Goal: Information Seeking & Learning: Check status

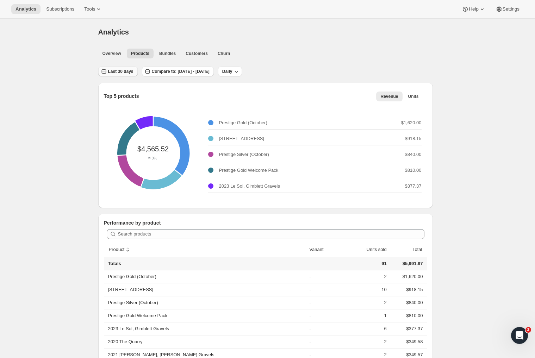
click at [134, 70] on span "Last 30 days" at bounding box center [120, 72] width 25 height 6
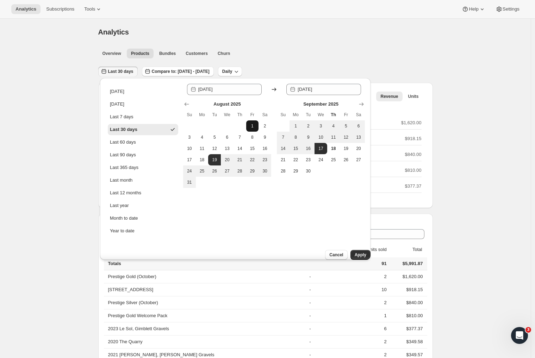
click at [253, 126] on span "1" at bounding box center [252, 126] width 7 height 6
type input "2025-08-01"
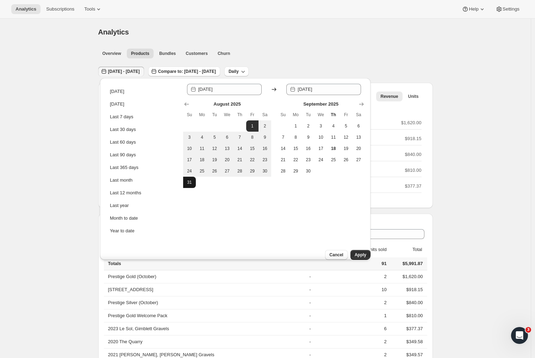
click at [191, 183] on span "31" at bounding box center [189, 183] width 7 height 6
type input "2025-08-31"
click at [355, 252] on span "Apply" at bounding box center [361, 255] width 12 height 6
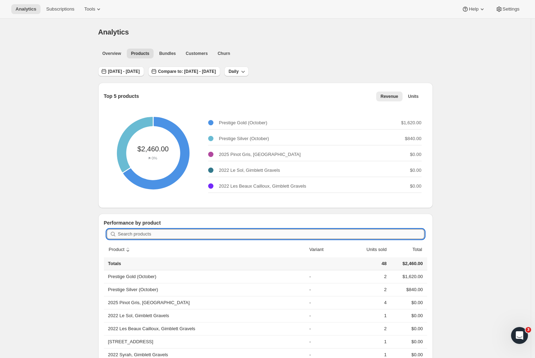
click at [172, 231] on input "Search products" at bounding box center [271, 234] width 307 height 10
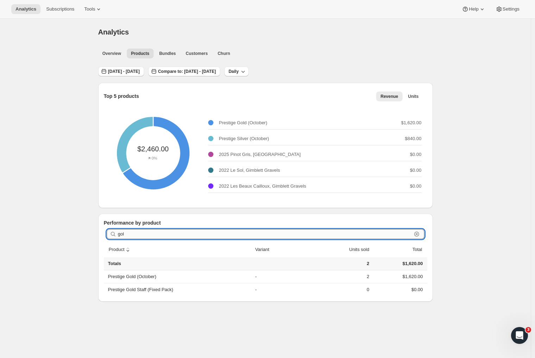
type input "gold"
drag, startPoint x: 131, startPoint y: 233, endPoint x: 97, endPoint y: 234, distance: 34.2
click at [97, 234] on div "Top 5 products Revenue Units More views Revenue Units More views $2,460.00 0% P…" at bounding box center [263, 187] width 340 height 230
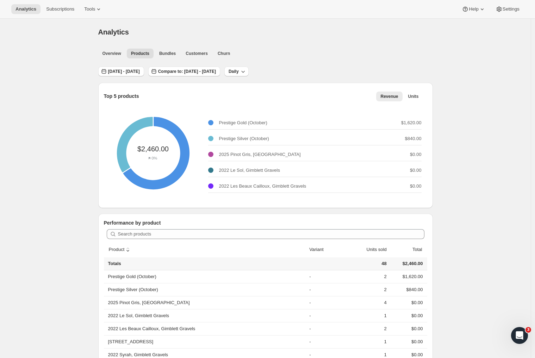
click at [71, 142] on div "Analytics. This page is ready Analytics Overview Products Bundles Customers Chu…" at bounding box center [265, 283] width 531 height 529
click at [205, 50] on button "Customers" at bounding box center [196, 54] width 31 height 10
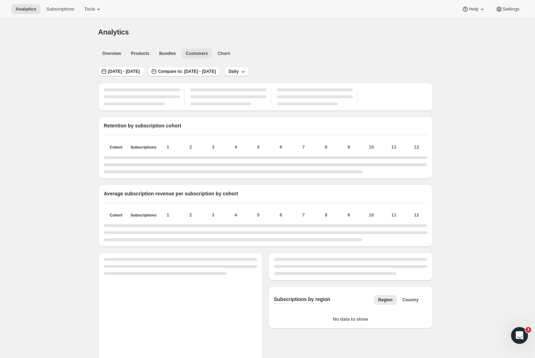
click at [204, 52] on span "Customers" at bounding box center [197, 54] width 22 height 6
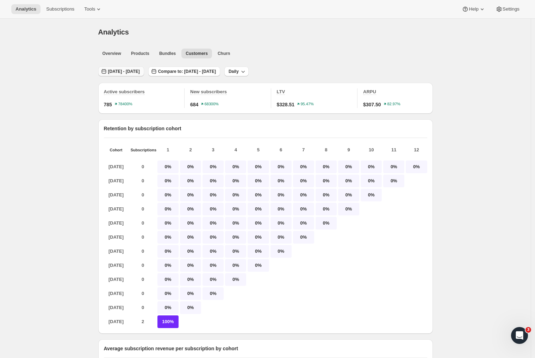
click at [140, 71] on span "Aug 01, 2025 - Aug 31, 2025" at bounding box center [124, 72] width 32 height 6
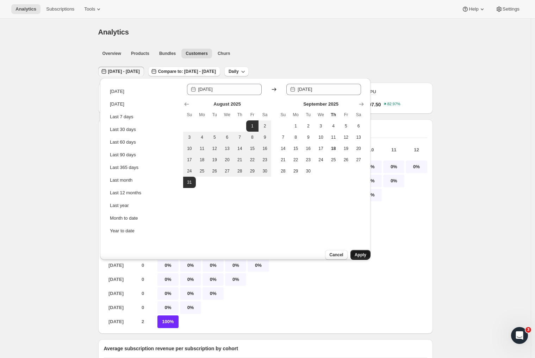
click at [359, 252] on span "Apply" at bounding box center [361, 255] width 12 height 6
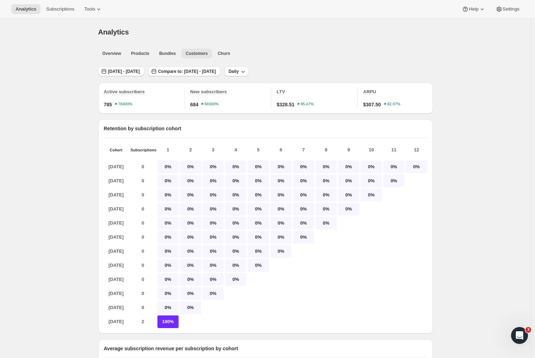
click at [199, 53] on span "Customers" at bounding box center [197, 54] width 22 height 6
click at [140, 70] on span "Aug 01, 2025 - Aug 31, 2025" at bounding box center [124, 72] width 32 height 6
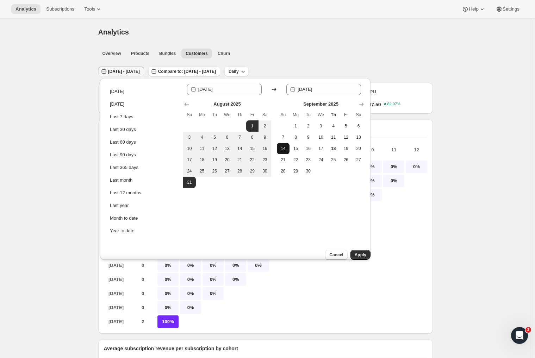
click at [283, 149] on span "14" at bounding box center [283, 149] width 7 height 6
type input "2025-09-14"
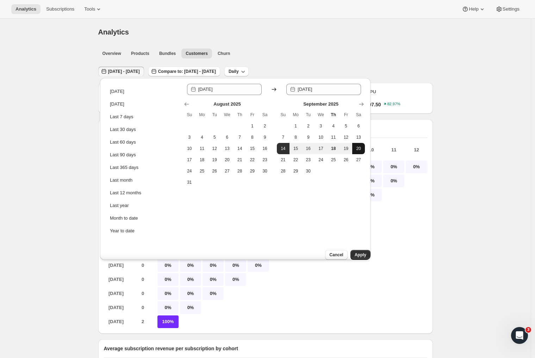
click at [361, 150] on span "20" at bounding box center [358, 149] width 7 height 6
type input "2025-09-20"
click at [358, 252] on button "Apply" at bounding box center [361, 255] width 20 height 10
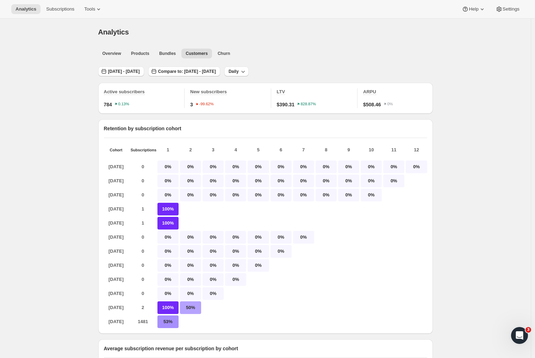
click at [193, 105] on span "3" at bounding box center [191, 104] width 3 height 7
click at [203, 91] on span "New subscribers" at bounding box center [208, 91] width 37 height 5
click at [212, 92] on span "New subscribers" at bounding box center [208, 91] width 37 height 5
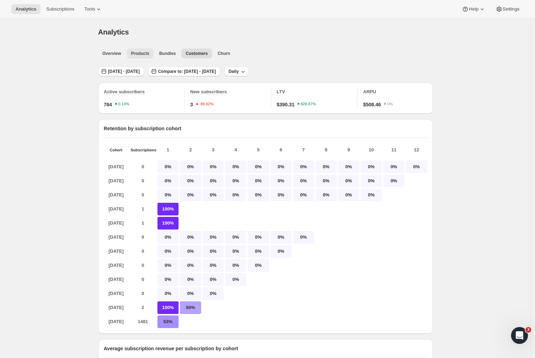
click at [145, 52] on span "Products" at bounding box center [140, 54] width 18 height 6
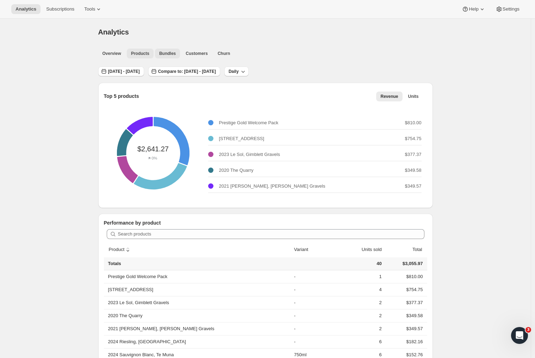
click at [174, 53] on span "Bundles" at bounding box center [167, 54] width 17 height 6
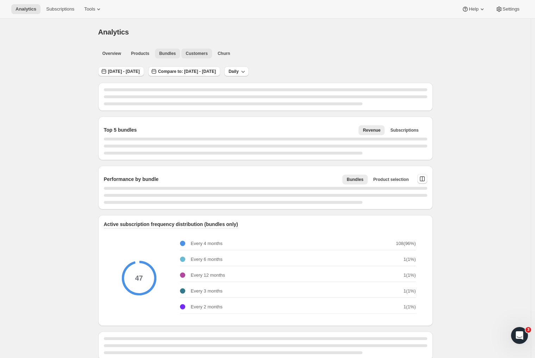
click at [202, 53] on span "Customers" at bounding box center [197, 54] width 22 height 6
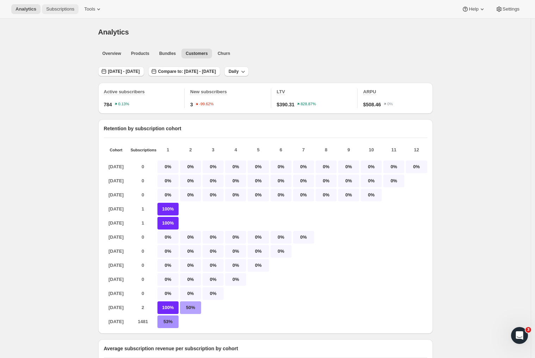
click at [62, 10] on span "Subscriptions" at bounding box center [60, 9] width 28 height 6
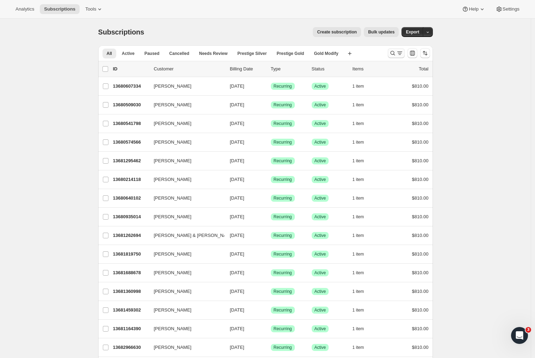
click at [400, 53] on icon "Search and filter results" at bounding box center [399, 53] width 7 height 7
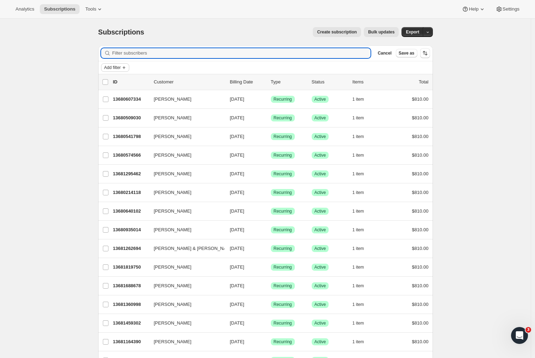
click at [121, 69] on span "Add filter" at bounding box center [112, 68] width 17 height 6
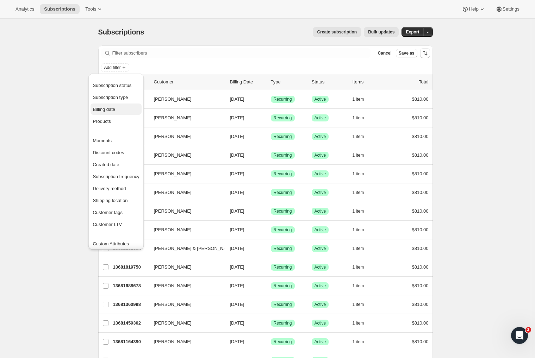
click at [113, 112] on span "Billing date" at bounding box center [116, 109] width 47 height 7
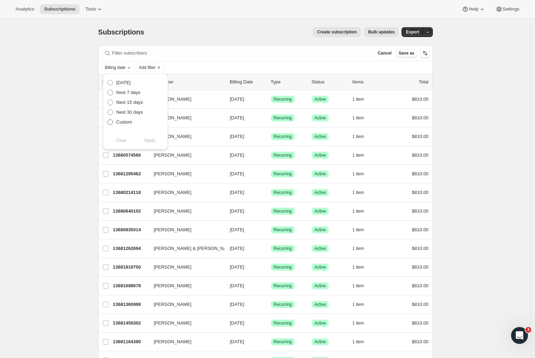
click at [112, 121] on span at bounding box center [110, 122] width 6 height 6
click at [108, 120] on input "Custom" at bounding box center [107, 119] width 0 height 0
radio input "true"
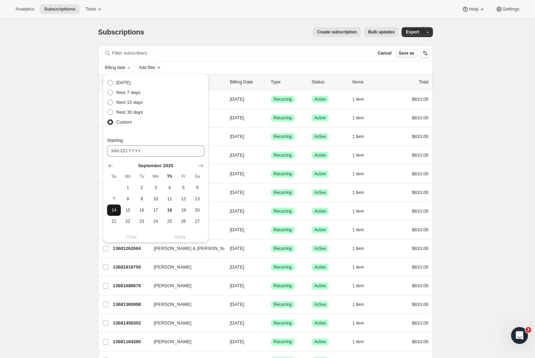
click at [116, 211] on span "14" at bounding box center [114, 211] width 8 height 6
click at [198, 210] on span "20" at bounding box center [197, 211] width 8 height 6
drag, startPoint x: 115, startPoint y: 211, endPoint x: 152, endPoint y: 213, distance: 36.3
click at [116, 211] on span "14" at bounding box center [114, 211] width 8 height 6
click at [165, 211] on button "18" at bounding box center [170, 210] width 14 height 11
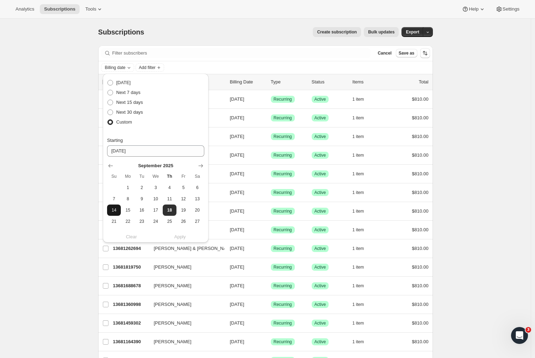
click at [117, 209] on span "14" at bounding box center [114, 211] width 8 height 6
type input "09-14-2025"
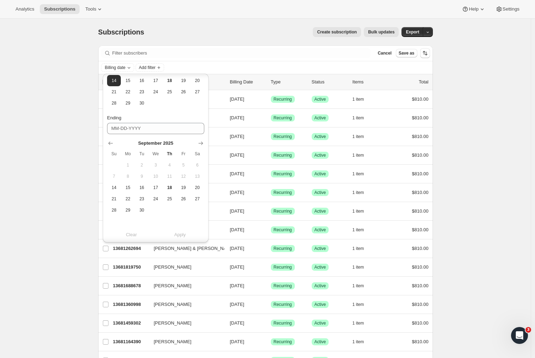
scroll to position [39, 0]
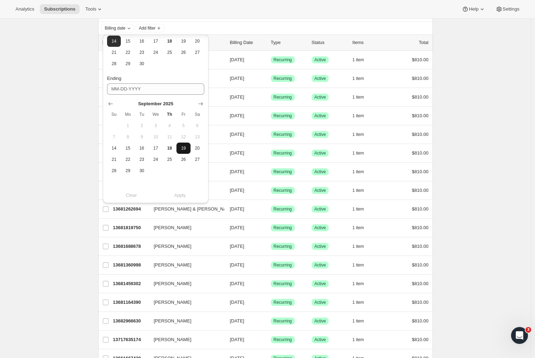
click at [183, 150] on span "19" at bounding box center [183, 149] width 8 height 6
type input "09-19-2025"
click at [181, 195] on span "Apply" at bounding box center [180, 195] width 12 height 7
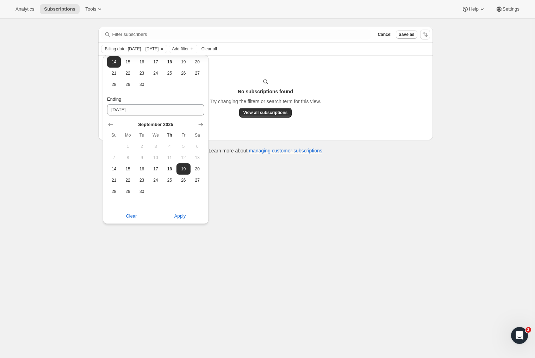
scroll to position [0, 0]
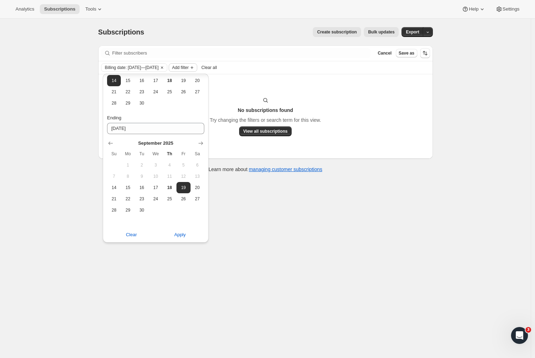
click at [189, 68] on span "Add filter" at bounding box center [180, 68] width 17 height 6
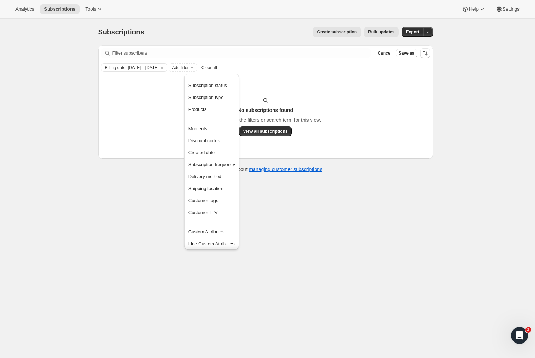
click at [163, 68] on icon "Clear" at bounding box center [162, 68] width 2 height 2
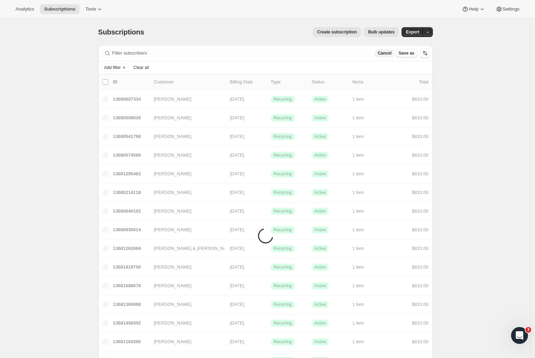
drag, startPoint x: 192, startPoint y: 68, endPoint x: 383, endPoint y: 54, distance: 191.9
click at [195, 67] on div "Add filter Clear all" at bounding box center [265, 67] width 329 height 8
click at [192, 67] on div "Add filter Clear all" at bounding box center [265, 67] width 329 height 8
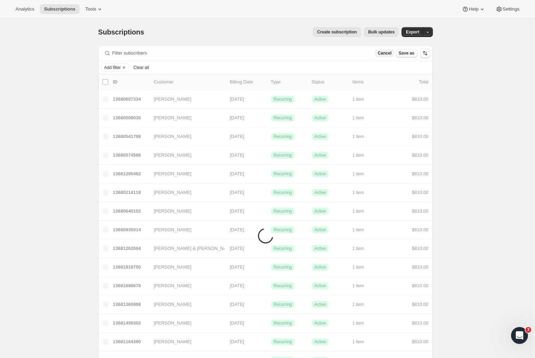
click at [383, 54] on span "Cancel" at bounding box center [385, 53] width 14 height 6
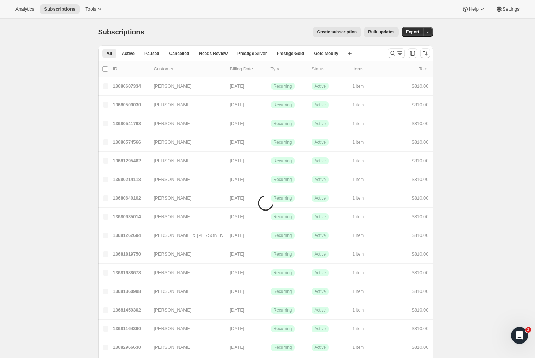
drag, startPoint x: 383, startPoint y: 54, endPoint x: 239, endPoint y: 61, distance: 144.7
click at [389, 53] on div at bounding box center [409, 53] width 48 height 14
click at [387, 51] on div "All Active Paused Cancelled Needs Review Prestige Silver Prestige Gold Gold Mod…" at bounding box center [265, 53] width 335 height 16
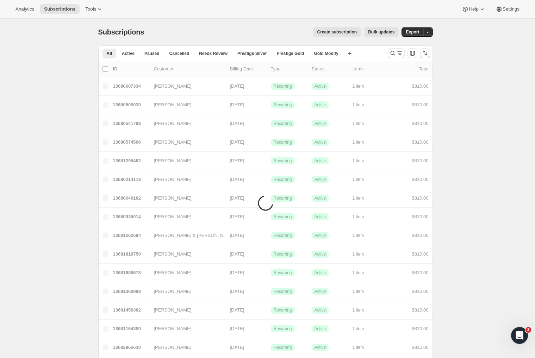
drag, startPoint x: 239, startPoint y: 61, endPoint x: 231, endPoint y: 13, distance: 48.6
click at [231, 13] on div "Analytics Subscriptions Tools Help Settings" at bounding box center [267, 9] width 535 height 19
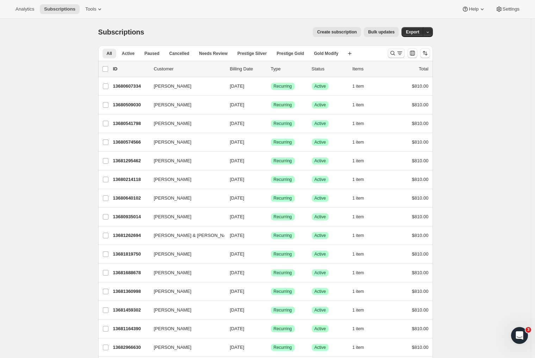
click at [399, 51] on icon "Search and filter results" at bounding box center [399, 53] width 7 height 7
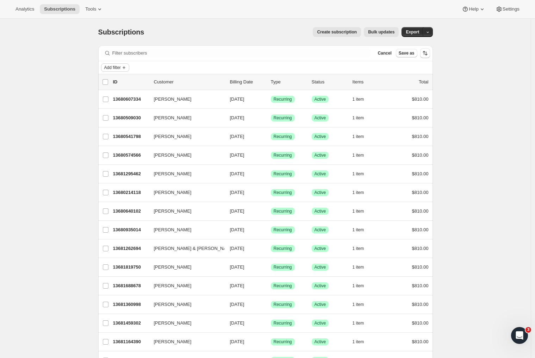
click at [119, 70] on span "Add filter" at bounding box center [112, 68] width 17 height 6
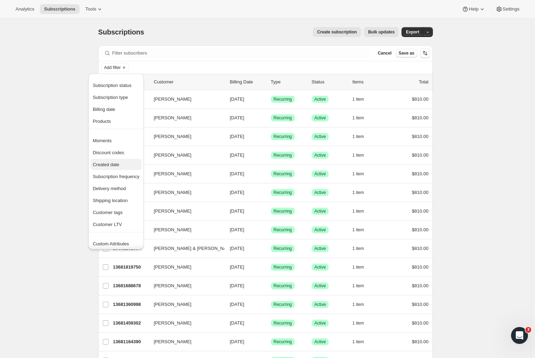
click at [121, 164] on span "Created date" at bounding box center [116, 164] width 47 height 7
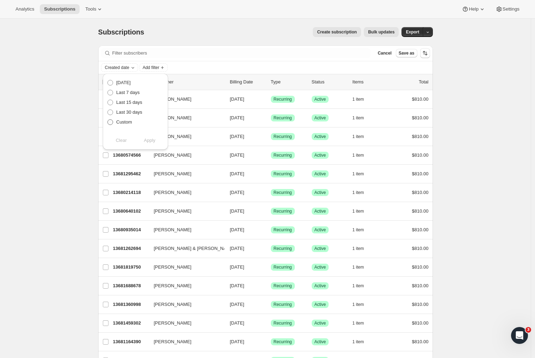
click at [112, 122] on span at bounding box center [110, 122] width 6 height 6
click at [108, 120] on input "Custom" at bounding box center [107, 119] width 0 height 0
radio input "true"
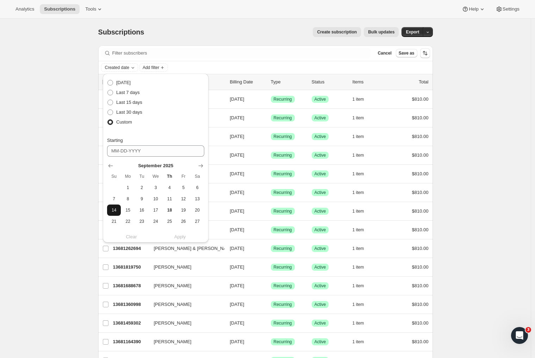
click at [114, 210] on span "14" at bounding box center [114, 211] width 8 height 6
type input "09-14-2025"
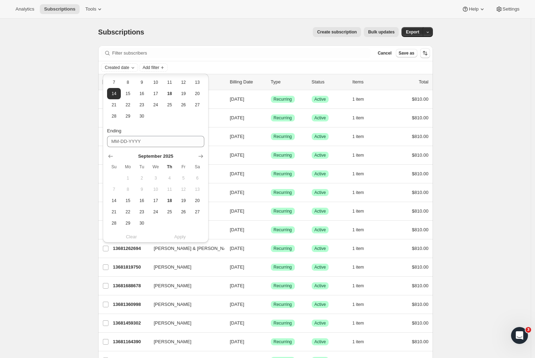
scroll to position [130, 0]
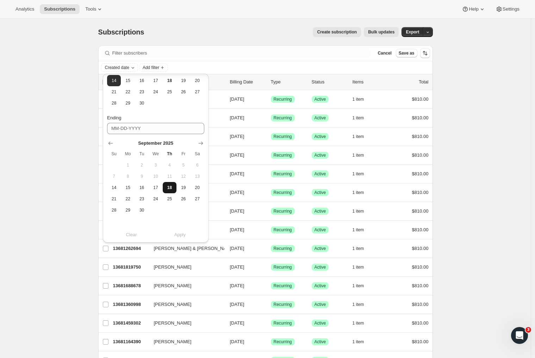
click at [176, 187] on button "18" at bounding box center [170, 187] width 14 height 11
type input "09-18-2025"
click at [185, 234] on span "Apply" at bounding box center [180, 235] width 12 height 7
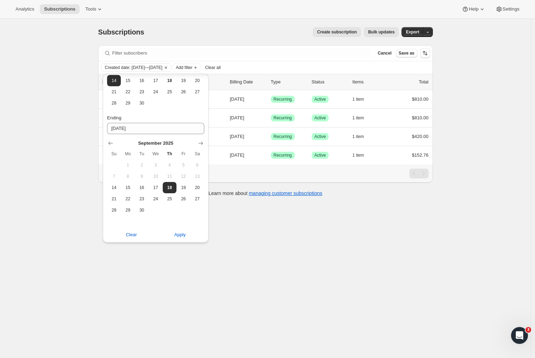
click at [307, 248] on div "Subscriptions. This page is ready Subscriptions Create subscription Bulk update…" at bounding box center [265, 198] width 531 height 358
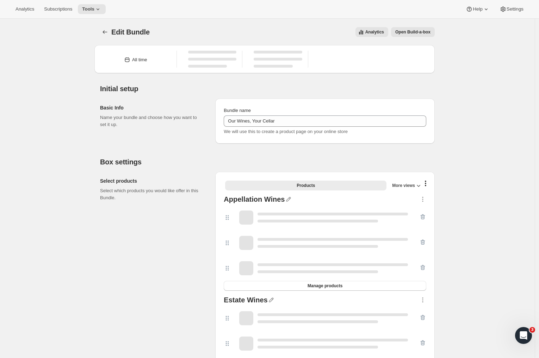
type input "Our Wines, Your Cellar"
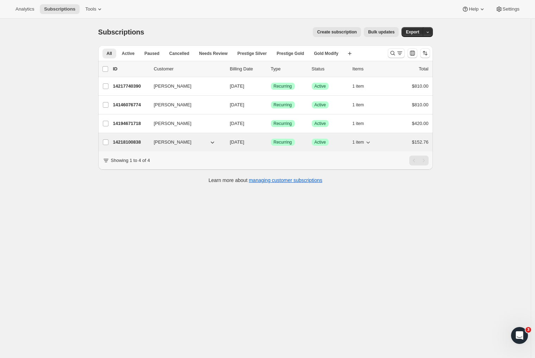
click at [215, 141] on icon "button" at bounding box center [212, 142] width 7 height 7
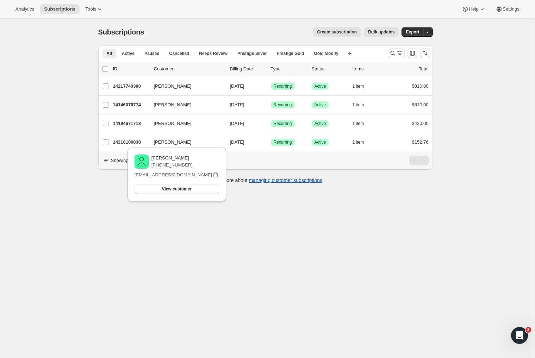
drag, startPoint x: 431, startPoint y: 247, endPoint x: 402, endPoint y: 220, distance: 39.6
click at [430, 247] on div "Subscriptions. This page is ready Subscriptions Create subscription Bulk update…" at bounding box center [265, 198] width 531 height 358
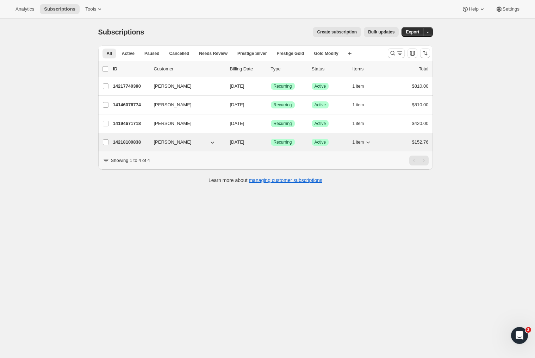
click at [364, 143] on span "1 item" at bounding box center [359, 143] width 12 height 6
click at [136, 143] on p "14218100838" at bounding box center [130, 142] width 35 height 7
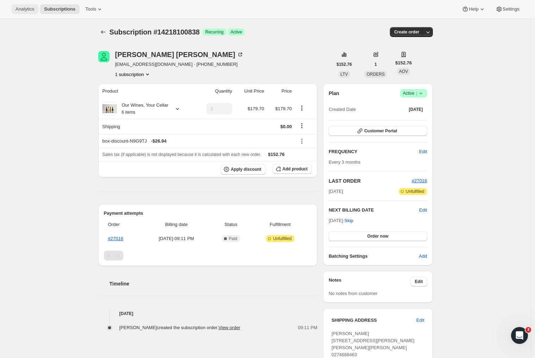
click at [29, 9] on span "Analytics" at bounding box center [25, 9] width 19 height 6
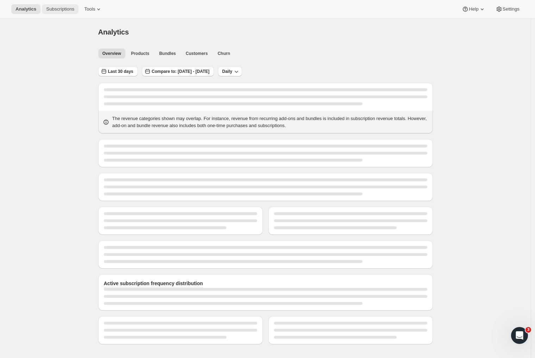
click at [46, 8] on span "Subscriptions" at bounding box center [60, 9] width 28 height 6
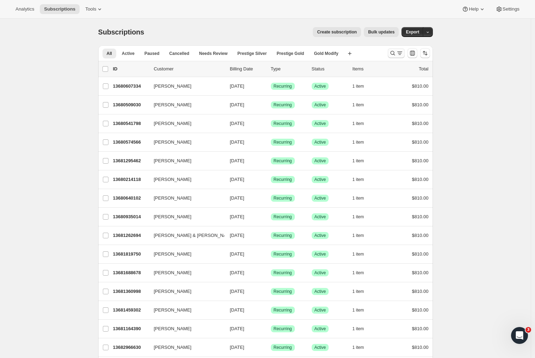
click at [400, 56] on icon "Search and filter results" at bounding box center [399, 53] width 7 height 7
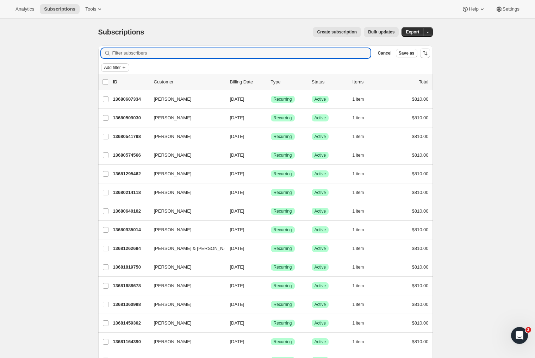
click at [125, 69] on icon "Add filter" at bounding box center [124, 68] width 6 height 6
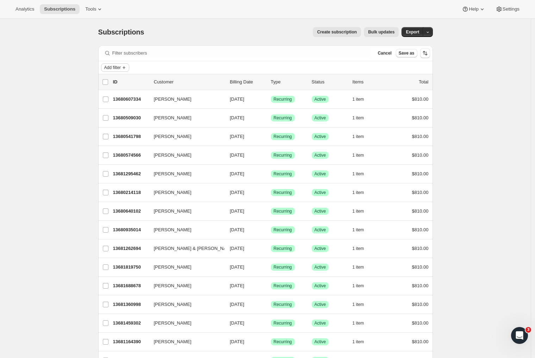
click at [125, 68] on icon "Add filter" at bounding box center [124, 67] width 3 height 3
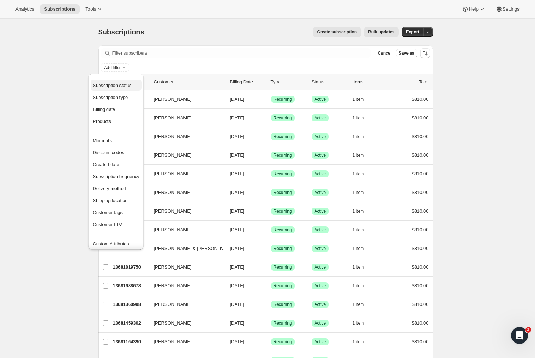
click at [122, 85] on span "Subscription status" at bounding box center [112, 85] width 39 height 5
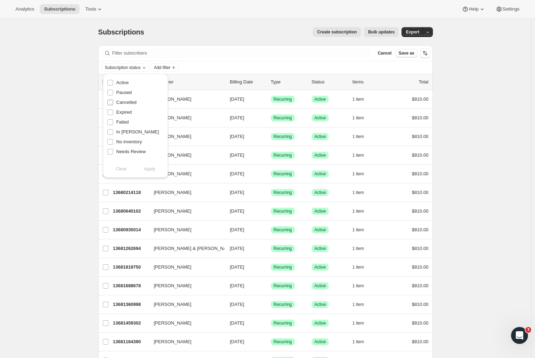
click at [112, 103] on input "Cancelled" at bounding box center [110, 103] width 6 height 6
checkbox input "true"
click at [150, 170] on span "Apply" at bounding box center [150, 169] width 12 height 7
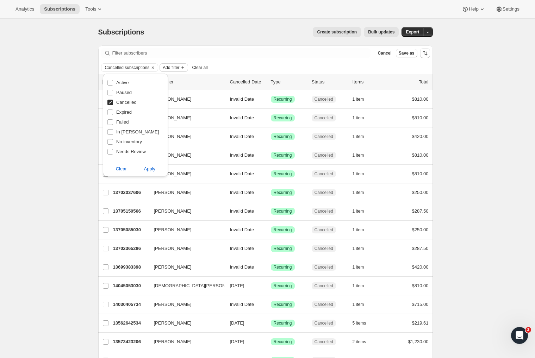
click at [173, 68] on span "Add filter" at bounding box center [171, 68] width 17 height 6
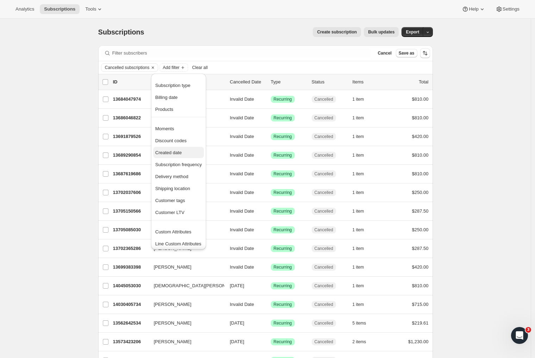
click at [189, 151] on span "Created date" at bounding box center [178, 152] width 47 height 7
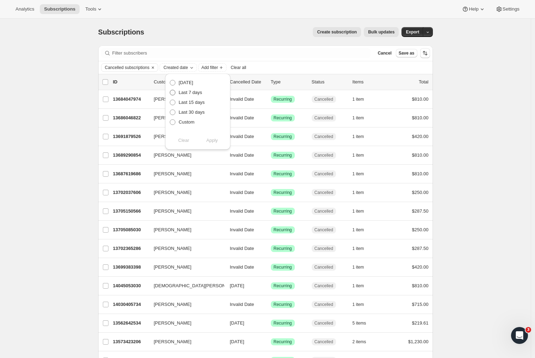
click at [173, 93] on span at bounding box center [173, 93] width 6 height 6
click at [170, 90] on input "Last 7 days" at bounding box center [170, 90] width 0 height 0
radio input "true"
click at [214, 143] on span "Apply" at bounding box center [213, 140] width 12 height 7
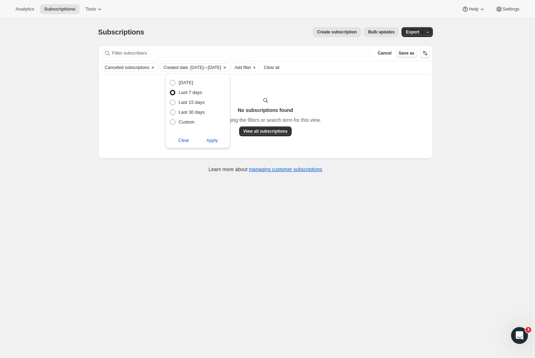
click at [67, 126] on div "Subscriptions. This page is ready Subscriptions Create subscription Bulk update…" at bounding box center [265, 198] width 531 height 358
click at [228, 67] on button "Clear" at bounding box center [224, 68] width 7 height 8
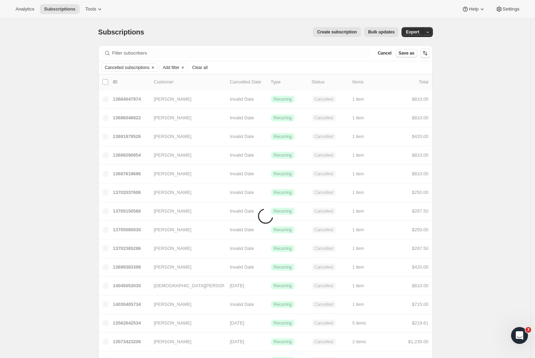
click at [257, 67] on div "Cancelled subscriptions Add filter Clear all" at bounding box center [265, 67] width 329 height 8
drag, startPoint x: 254, startPoint y: 67, endPoint x: 64, endPoint y: 22, distance: 195.9
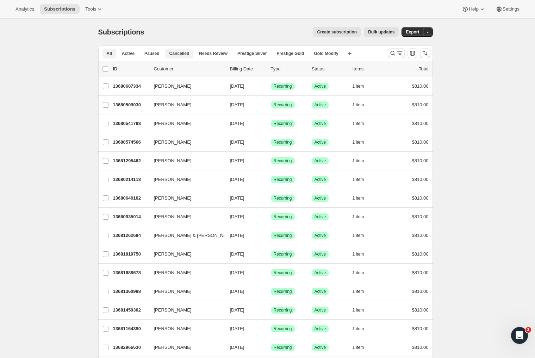
click at [189, 51] on span "Cancelled" at bounding box center [180, 54] width 20 height 6
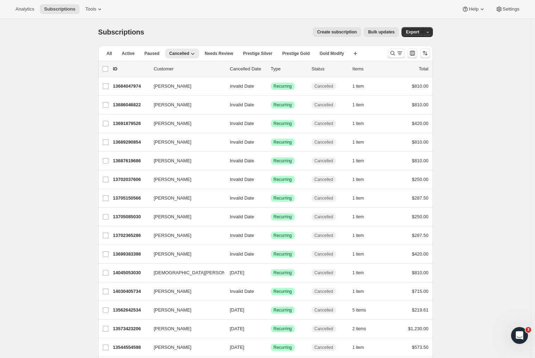
click at [247, 67] on p "Cancelled Date" at bounding box center [247, 69] width 35 height 7
click at [242, 69] on p "Cancelled Date" at bounding box center [247, 69] width 35 height 7
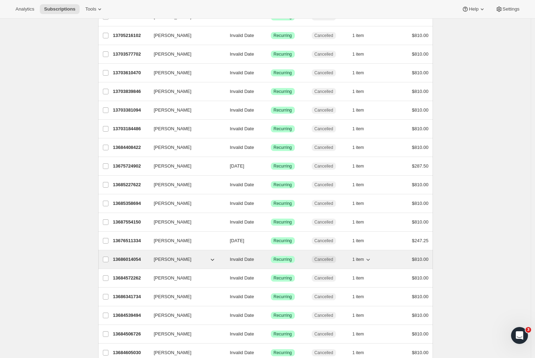
scroll to position [697, 0]
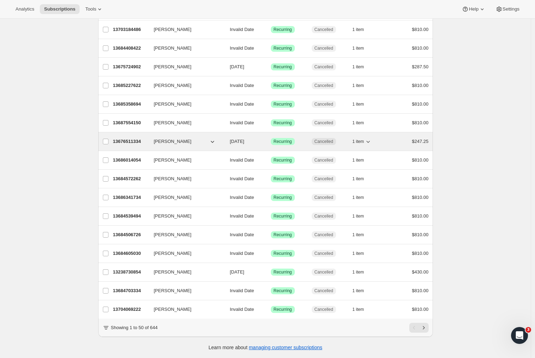
click at [134, 138] on p "13676511334" at bounding box center [130, 141] width 35 height 7
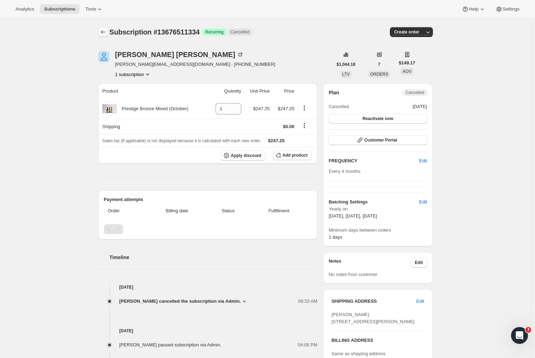
click at [104, 31] on icon "Subscriptions" at bounding box center [103, 32] width 7 height 7
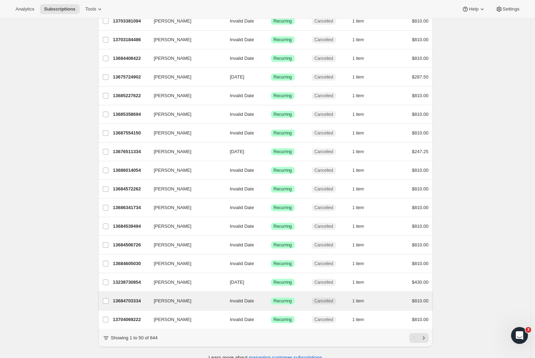
scroll to position [683, 0]
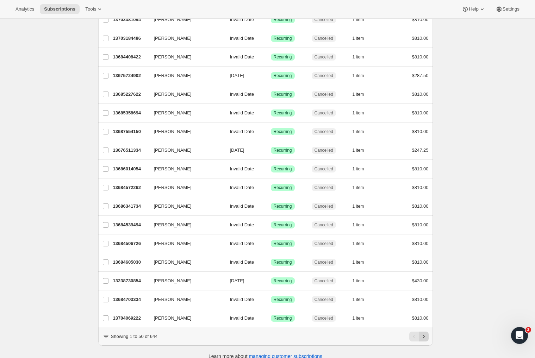
click at [426, 340] on icon "Next" at bounding box center [423, 336] width 7 height 7
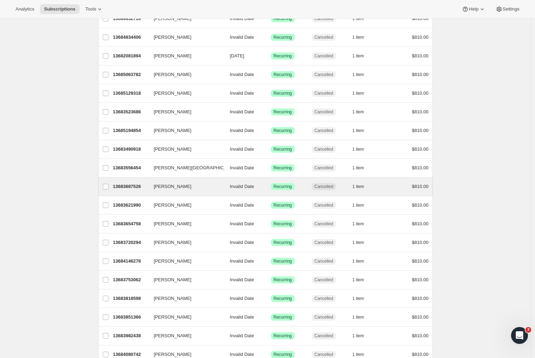
scroll to position [0, 0]
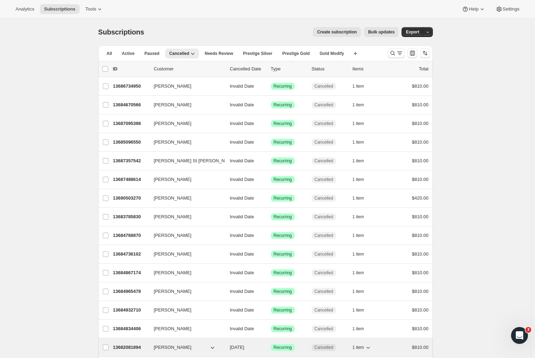
click at [136, 346] on p "13682081894" at bounding box center [130, 347] width 35 height 7
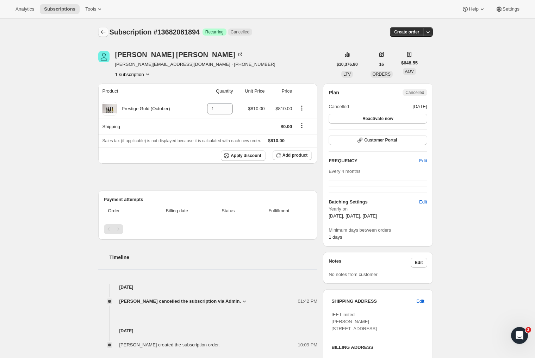
click at [104, 33] on icon "Subscriptions" at bounding box center [103, 32] width 7 height 7
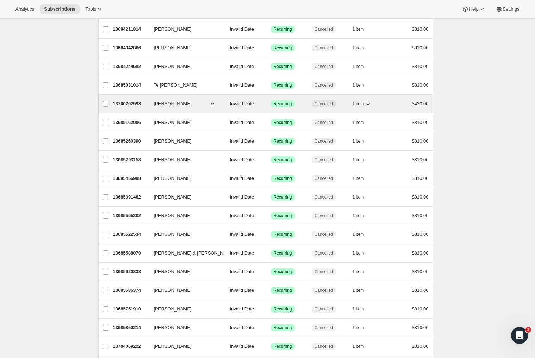
scroll to position [697, 0]
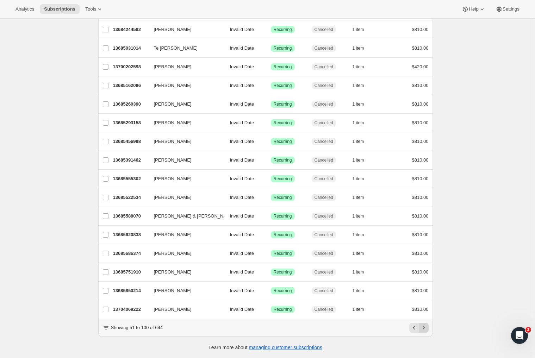
click at [427, 330] on icon "Next" at bounding box center [423, 328] width 7 height 7
click at [427, 329] on icon "Next" at bounding box center [423, 328] width 7 height 7
click at [427, 330] on icon "Next" at bounding box center [423, 328] width 7 height 7
click at [424, 327] on icon "Next" at bounding box center [423, 328] width 7 height 7
click at [424, 328] on icon "Next" at bounding box center [423, 328] width 7 height 7
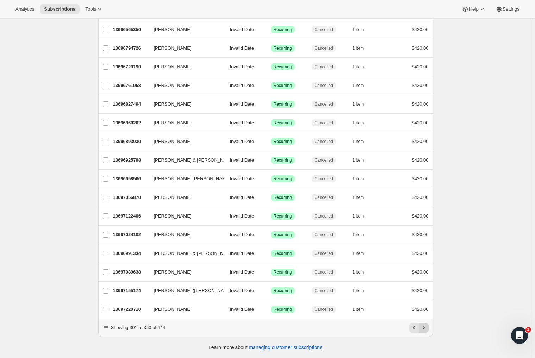
click at [426, 331] on icon "Next" at bounding box center [423, 328] width 7 height 7
click at [427, 330] on icon "Next" at bounding box center [423, 328] width 7 height 7
click at [423, 329] on icon "Next" at bounding box center [423, 328] width 7 height 7
click at [427, 326] on icon "Next" at bounding box center [423, 328] width 7 height 7
click at [426, 330] on icon "Next" at bounding box center [423, 328] width 7 height 7
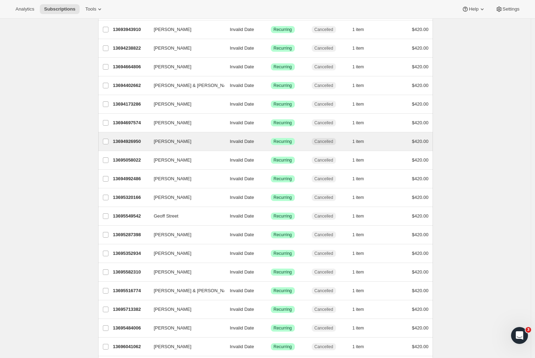
scroll to position [0, 0]
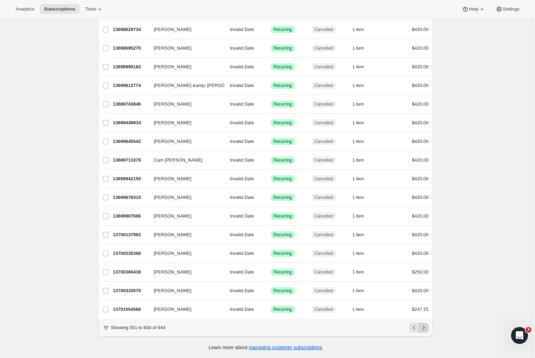
click at [427, 325] on icon "Next" at bounding box center [423, 328] width 7 height 7
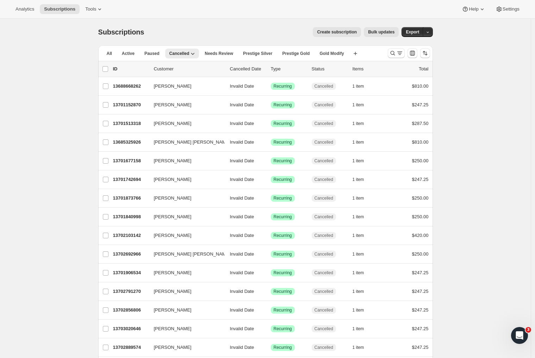
scroll to position [585, 0]
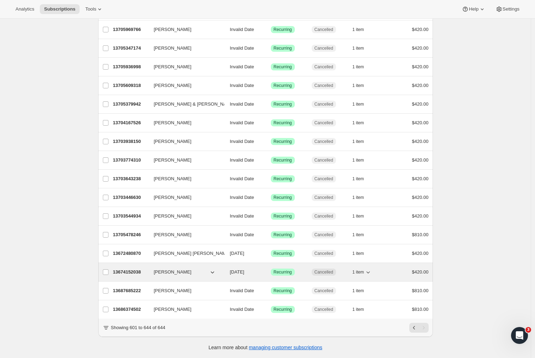
click at [133, 269] on p "13674152038" at bounding box center [130, 272] width 35 height 7
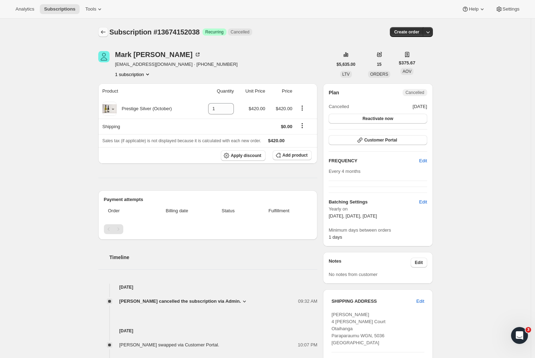
click at [105, 33] on icon "Subscriptions" at bounding box center [103, 32] width 7 height 7
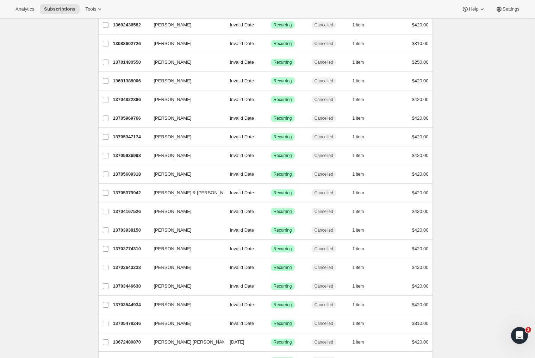
scroll to position [585, 0]
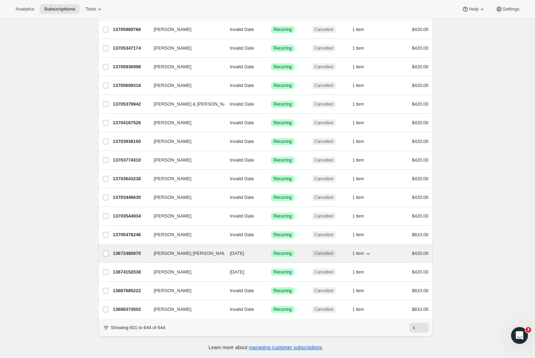
click at [178, 250] on span "Raquel Mayumi Nishimoto" at bounding box center [192, 253] width 76 height 7
click at [126, 250] on p "13672480870" at bounding box center [130, 253] width 35 height 7
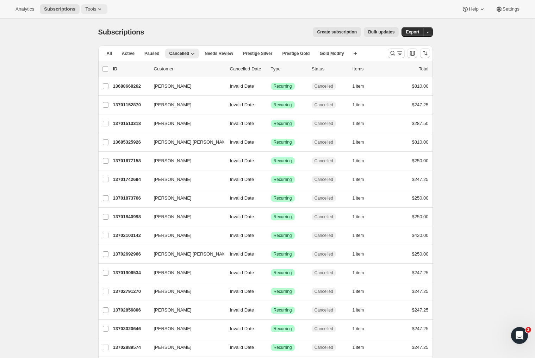
click at [85, 10] on span "Tools" at bounding box center [90, 9] width 11 height 6
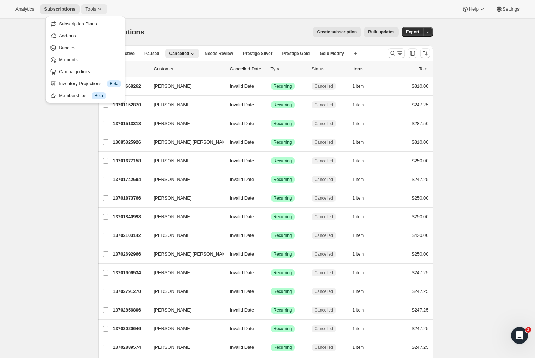
click at [85, 9] on span "Tools" at bounding box center [90, 9] width 11 height 6
click at [85, 8] on span "Tools" at bounding box center [90, 9] width 11 height 6
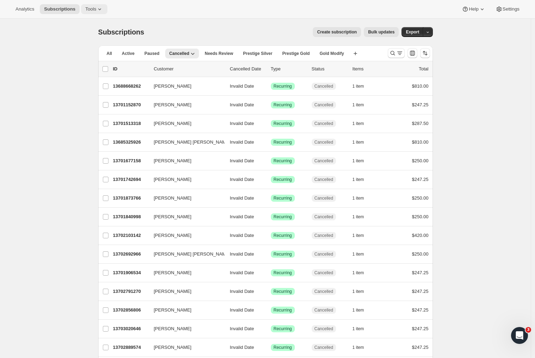
click at [87, 5] on button "Tools" at bounding box center [94, 9] width 26 height 10
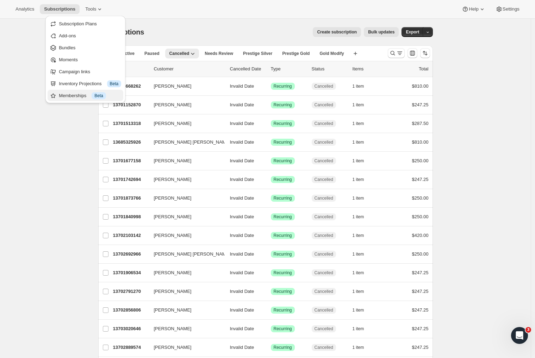
click at [73, 93] on div "Memberships Info Beta" at bounding box center [90, 95] width 62 height 7
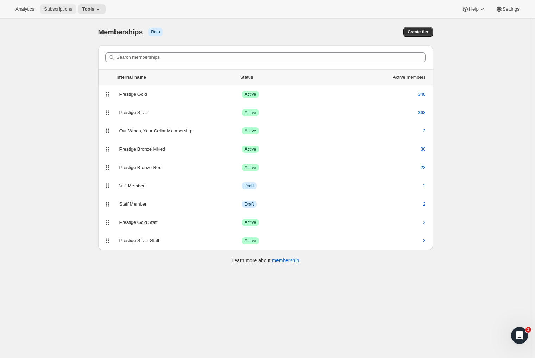
click at [56, 8] on span "Subscriptions" at bounding box center [58, 9] width 28 height 6
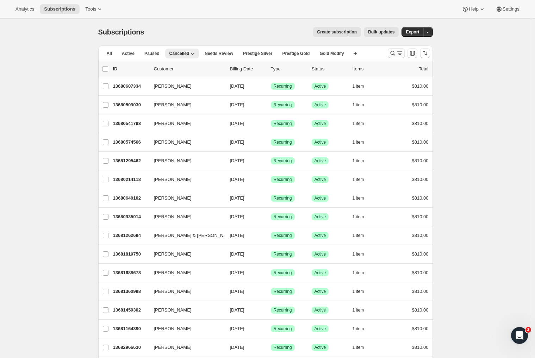
click at [401, 51] on icon "Search and filter results" at bounding box center [399, 53] width 7 height 7
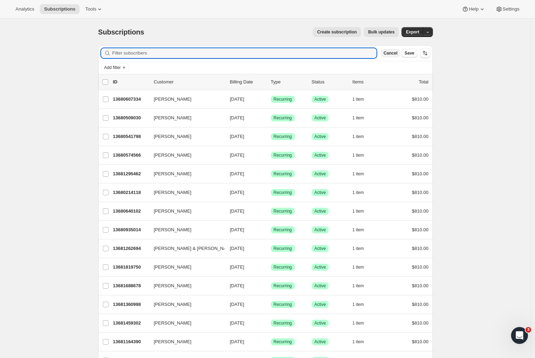
click at [400, 54] on button "Cancel" at bounding box center [390, 53] width 19 height 8
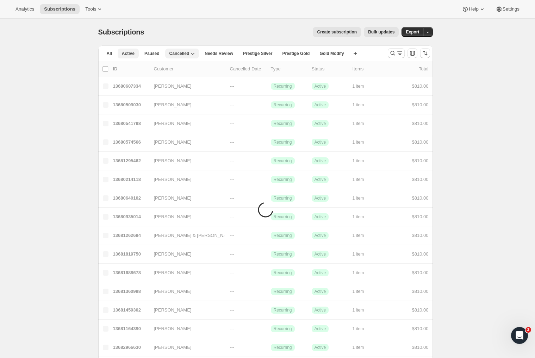
click at [129, 56] on button "Active" at bounding box center [128, 54] width 21 height 10
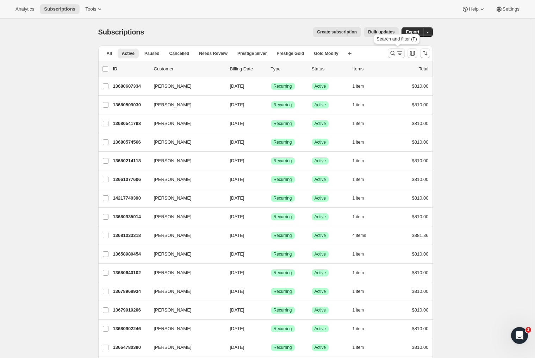
click at [400, 55] on icon "Search and filter results" at bounding box center [399, 53] width 7 height 7
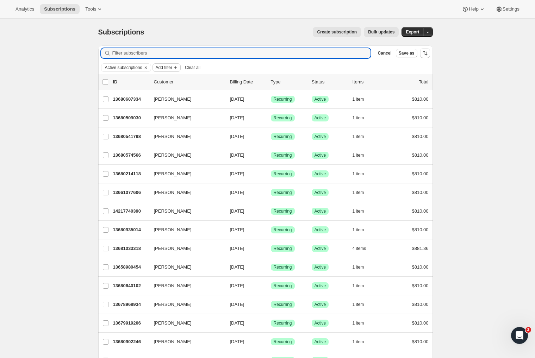
click at [178, 69] on icon "Add filter" at bounding box center [176, 68] width 6 height 6
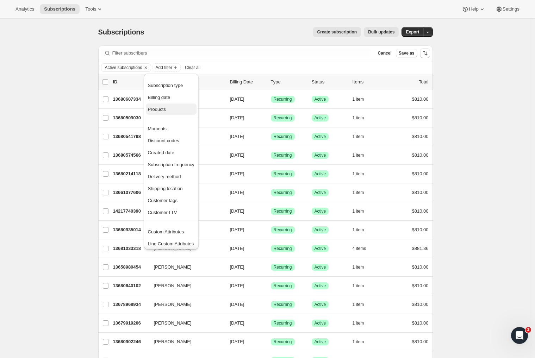
click at [165, 111] on span "Products" at bounding box center [157, 109] width 18 height 5
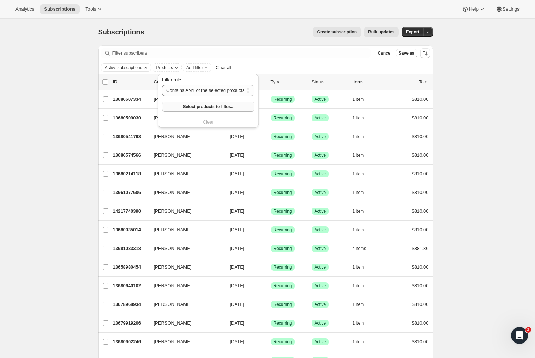
click at [195, 107] on span "Select products to filter..." at bounding box center [208, 107] width 50 height 6
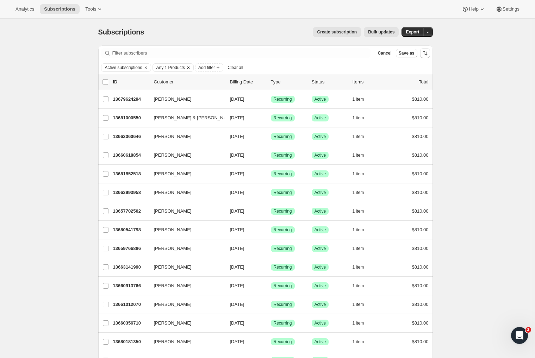
click at [191, 68] on icon "Clear" at bounding box center [189, 68] width 6 height 6
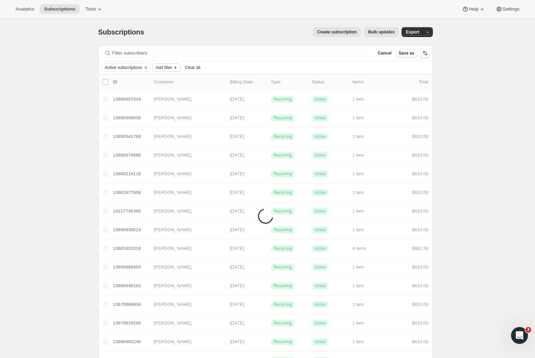
click at [172, 67] on span "Add filter" at bounding box center [164, 68] width 17 height 6
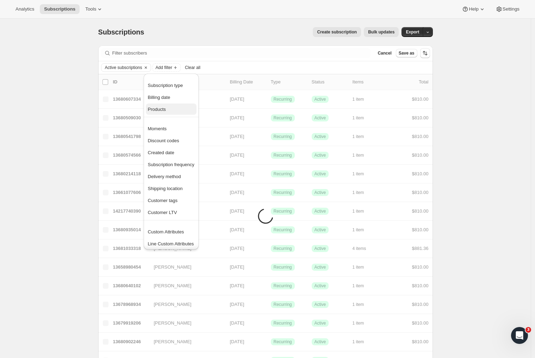
click at [169, 111] on span "Products" at bounding box center [171, 109] width 47 height 7
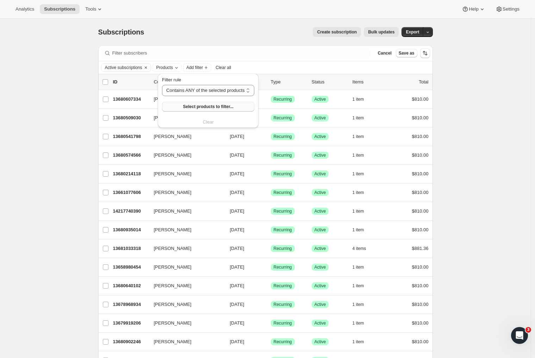
click at [192, 106] on span "Select products to filter..." at bounding box center [208, 107] width 50 height 6
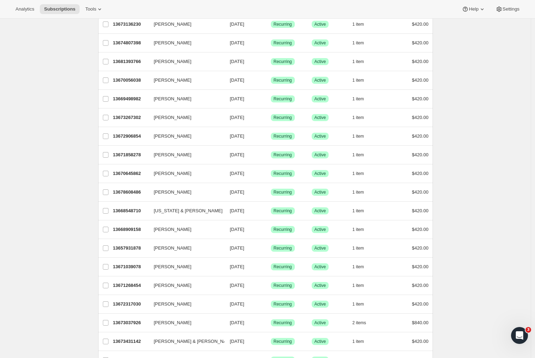
scroll to position [710, 0]
